Goal: Find specific page/section: Find specific page/section

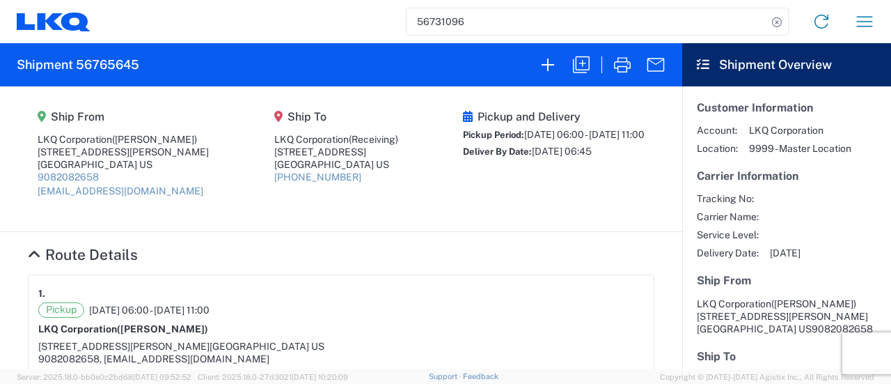
scroll to position [598, 0]
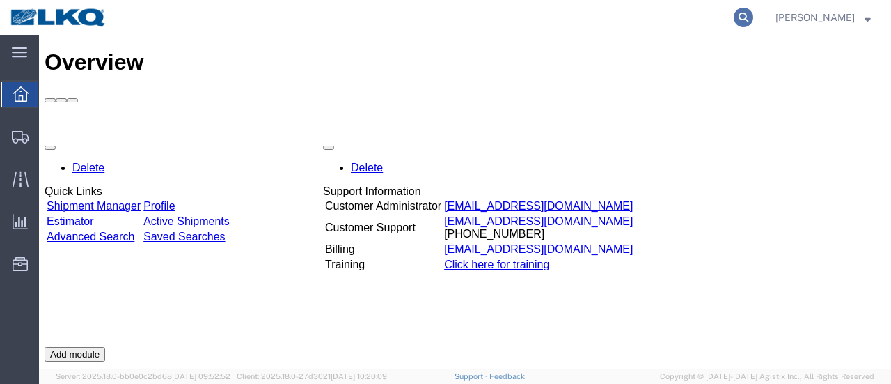
click at [754, 14] on icon at bounding box center [743, 17] width 19 height 19
type input "56411583"
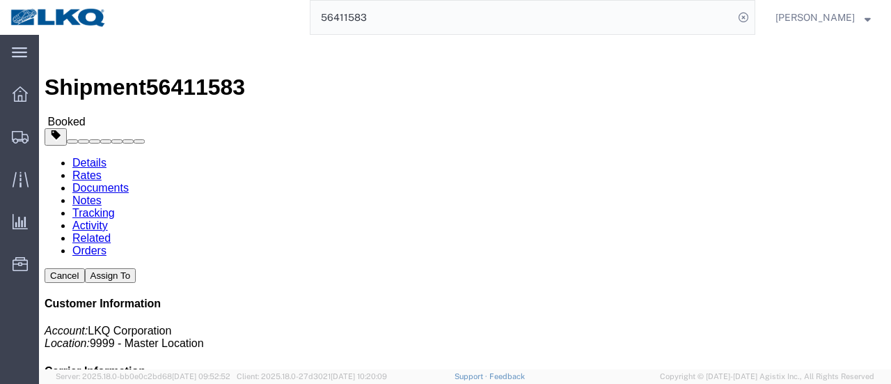
click link "Documents"
